Goal: Transaction & Acquisition: Purchase product/service

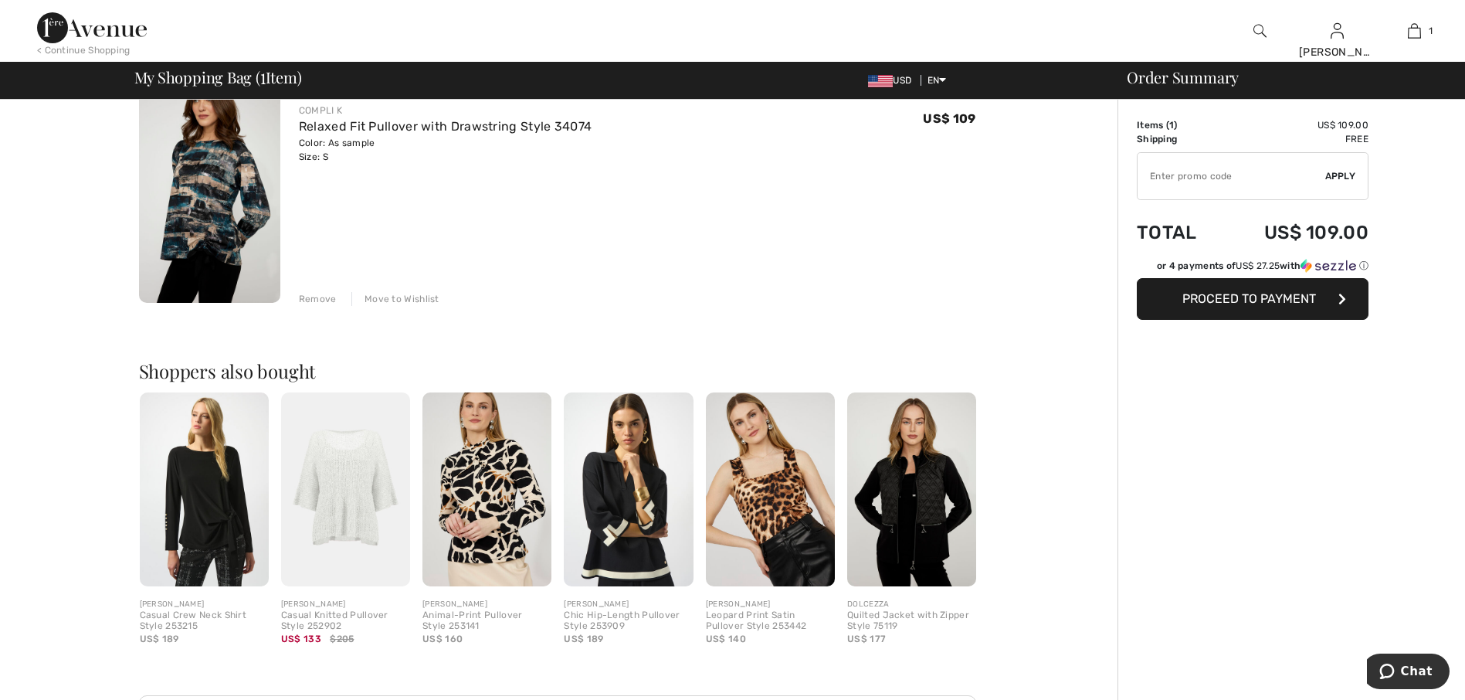
scroll to position [154, 0]
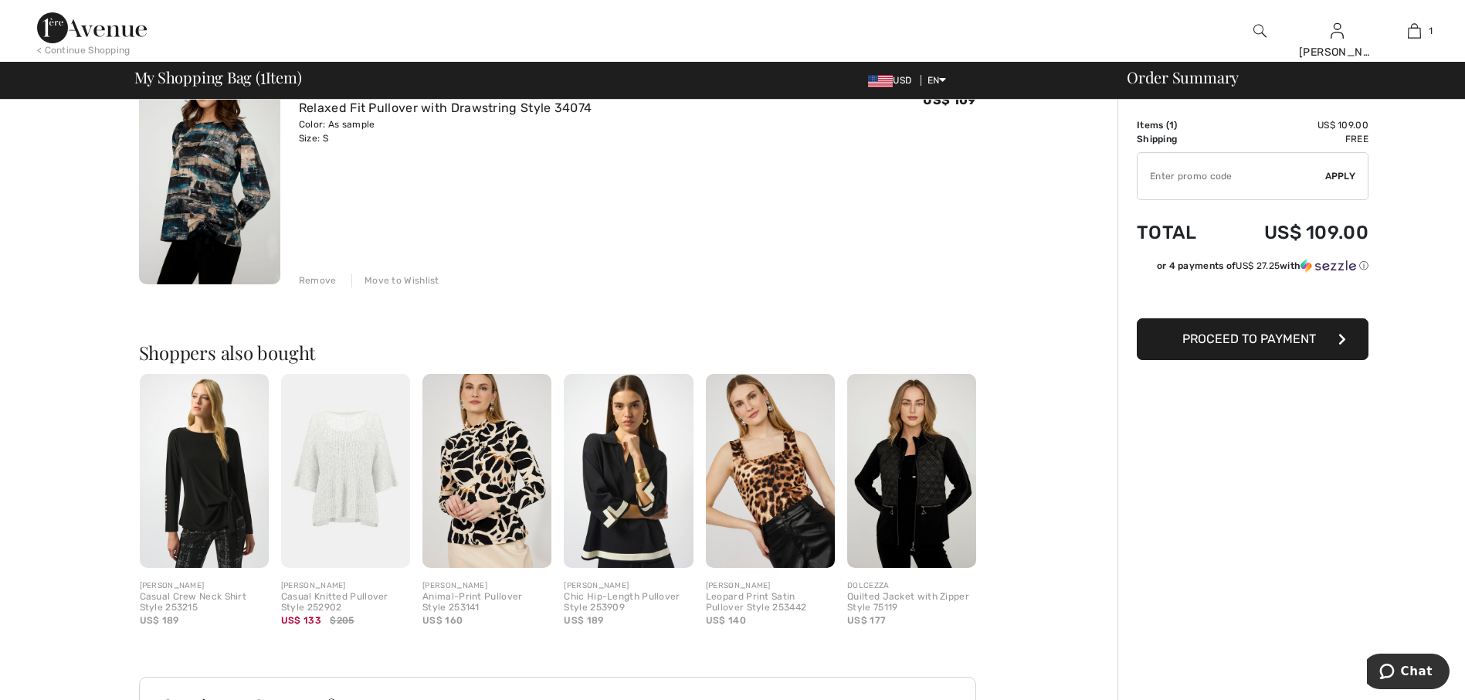
click at [511, 511] on img at bounding box center [487, 471] width 129 height 194
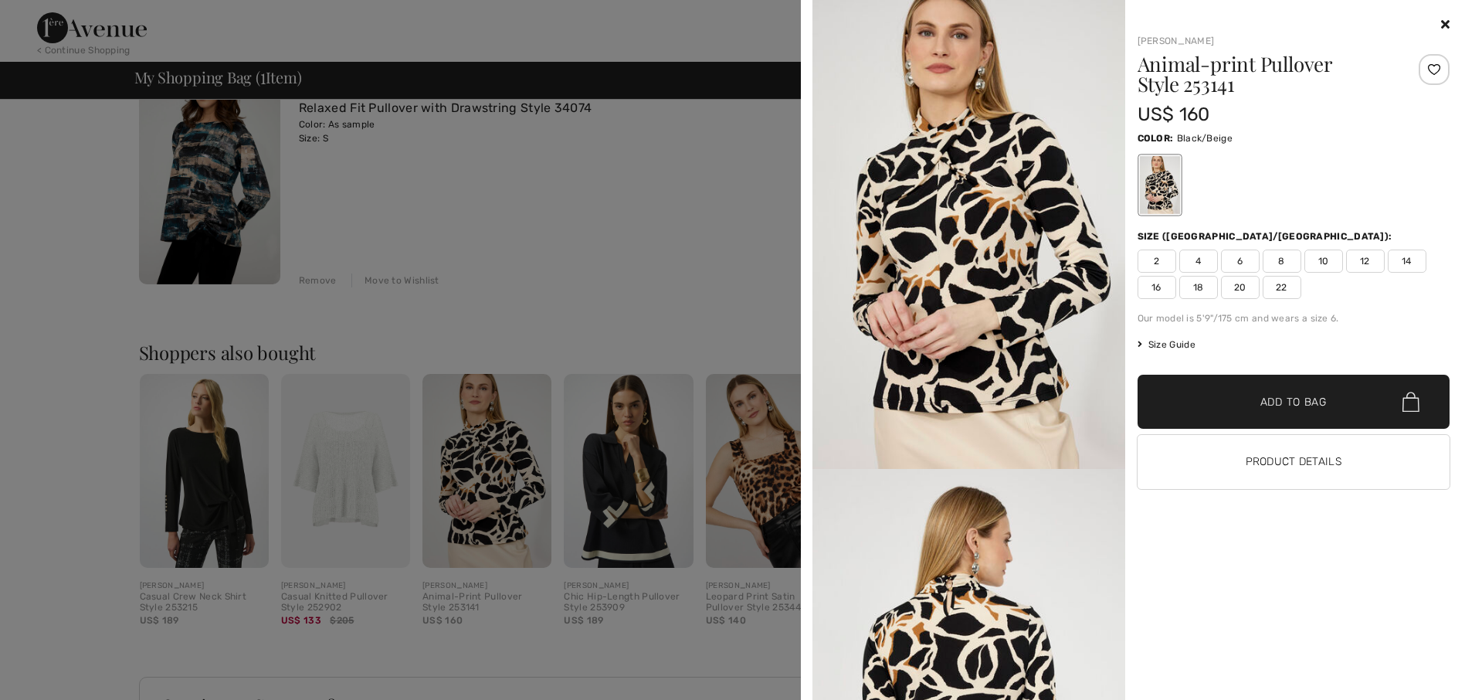
click at [1448, 22] on icon at bounding box center [1445, 24] width 8 height 12
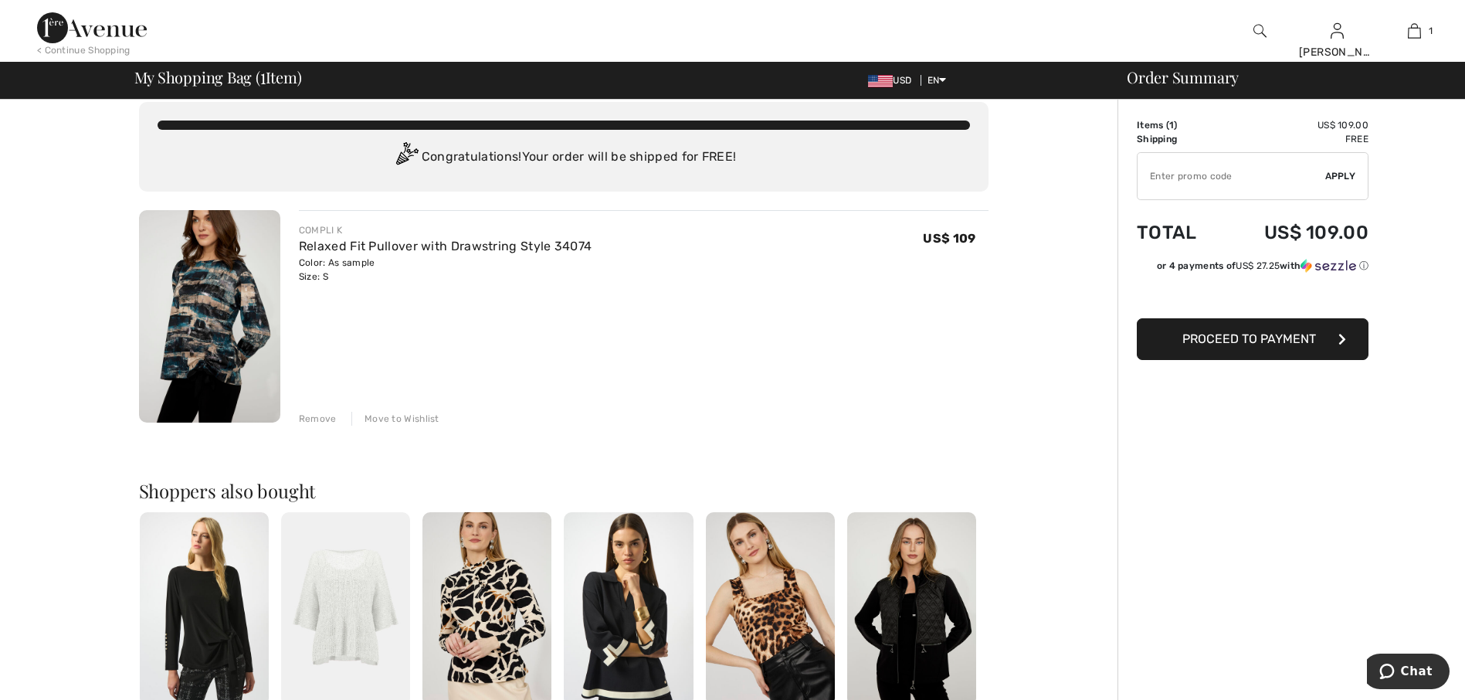
scroll to position [0, 0]
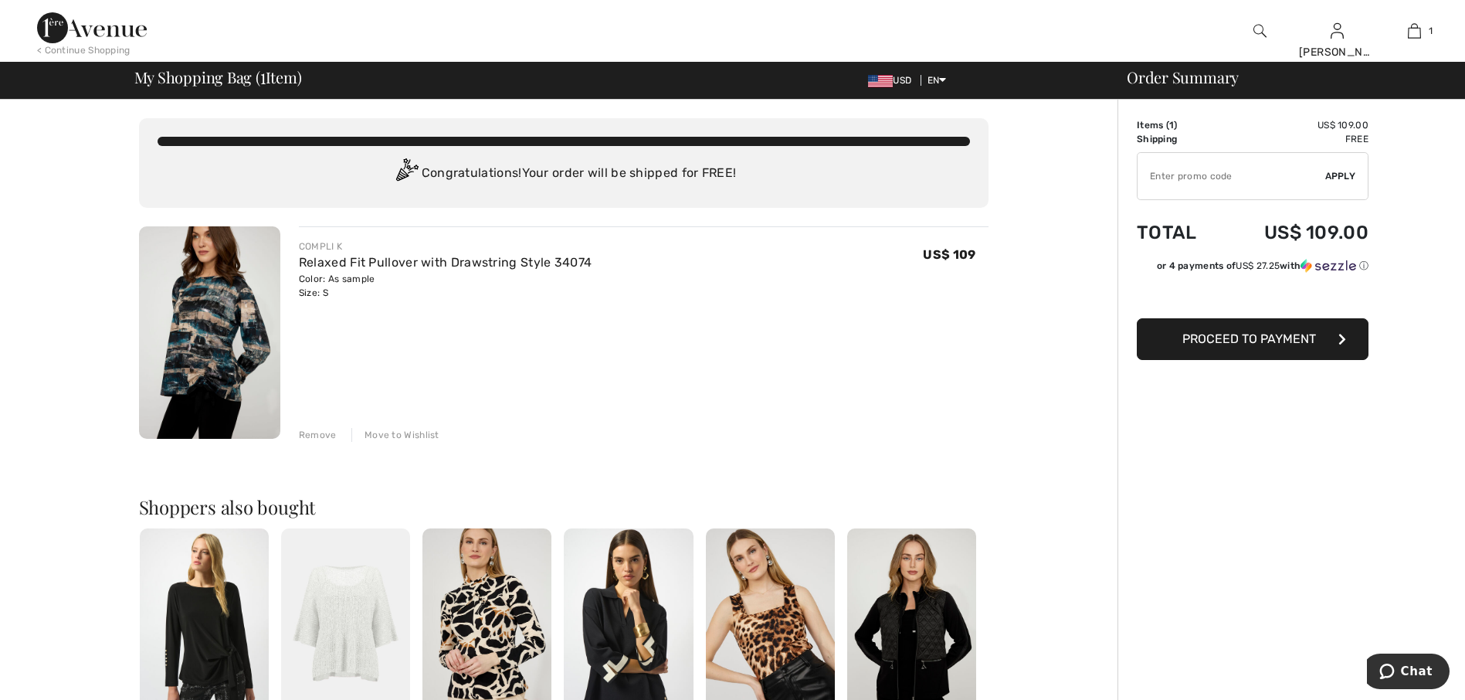
click at [226, 353] on img at bounding box center [209, 332] width 141 height 212
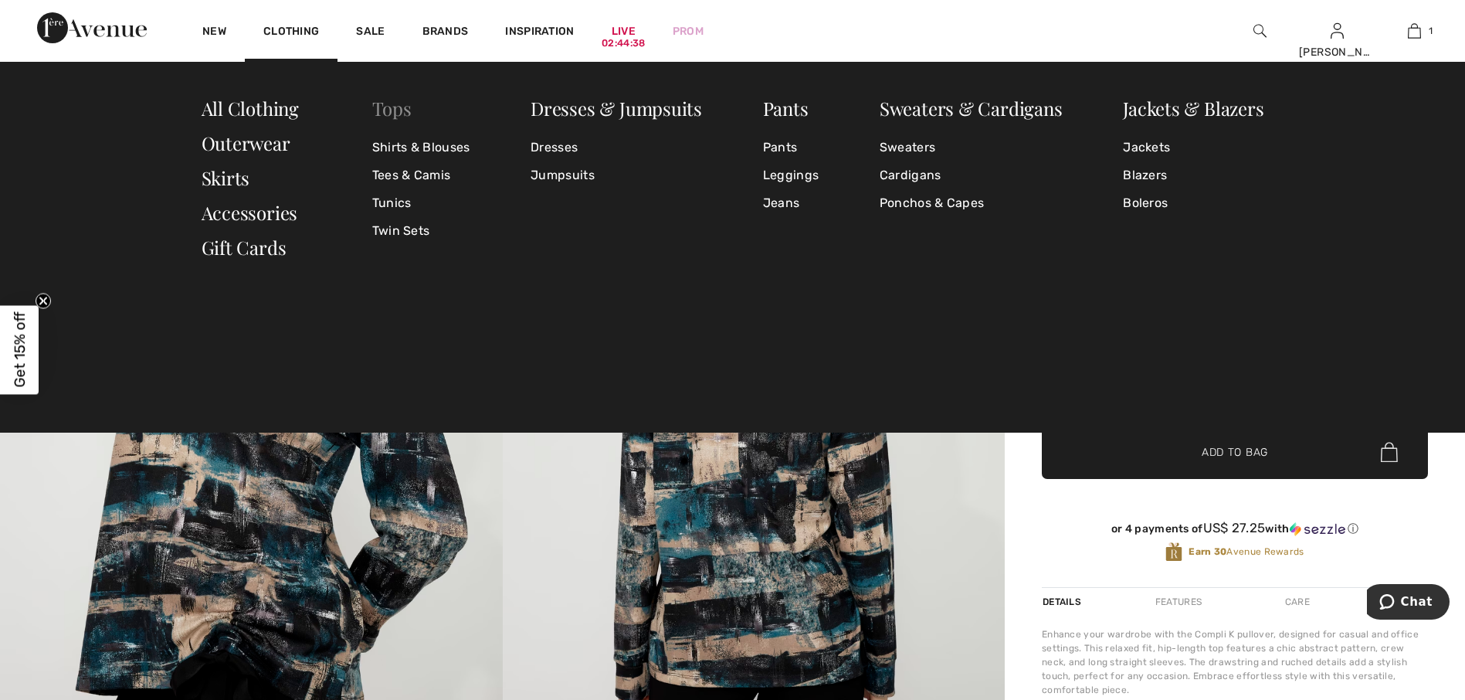
click at [399, 109] on link "Tops" at bounding box center [391, 108] width 39 height 25
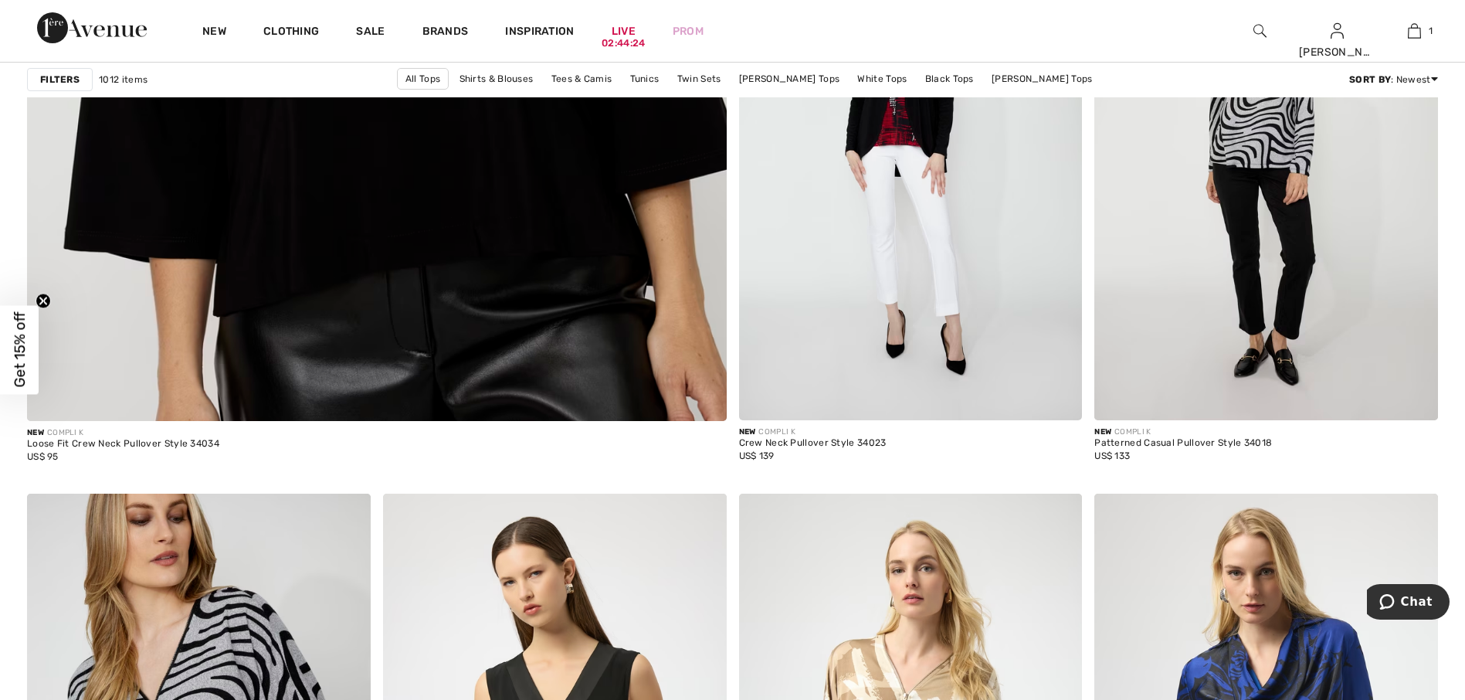
scroll to position [5639, 0]
